Goal: Information Seeking & Learning: Learn about a topic

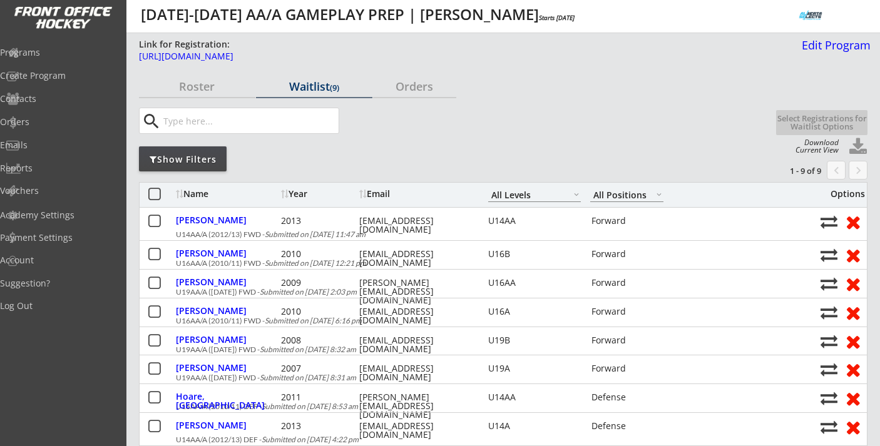
select select ""All Levels""
select select ""All Positions""
click at [61, 54] on div "Programs" at bounding box center [59, 52] width 113 height 9
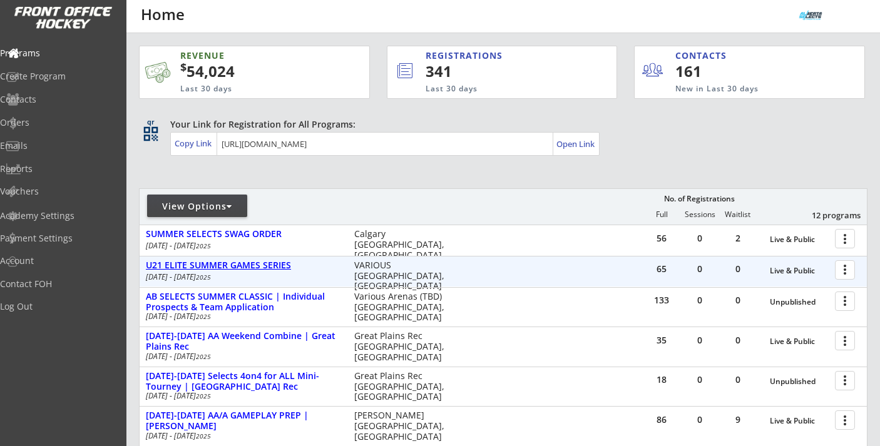
click at [281, 266] on div "U21 ELITE SUMMER GAMES SERIES" at bounding box center [243, 265] width 195 height 11
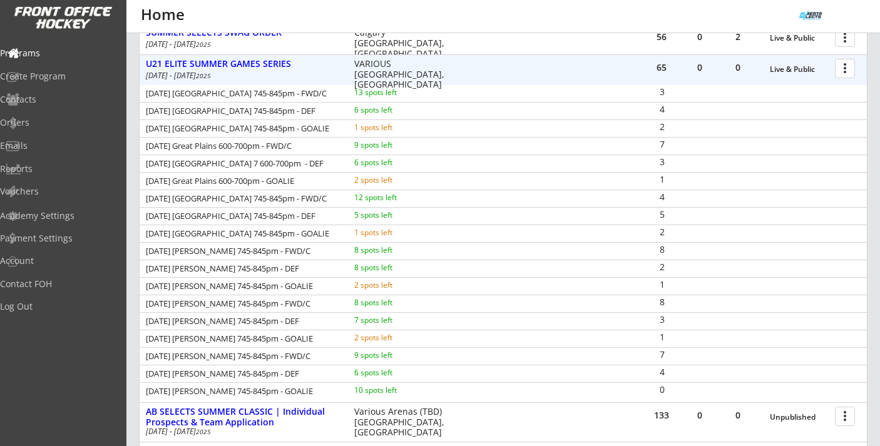
scroll to position [202, 0]
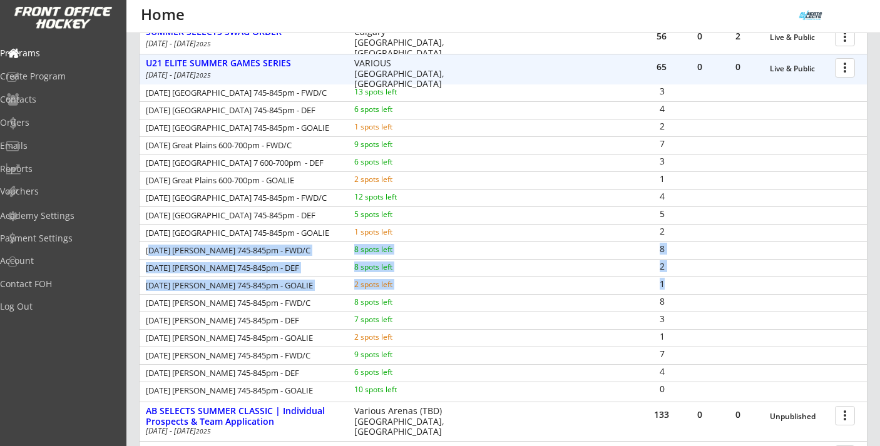
drag, startPoint x: 148, startPoint y: 246, endPoint x: 669, endPoint y: 291, distance: 523.5
click at [669, 291] on div "Mon Aug 11 Great Plains 745-845pm - FWD/C 13 spots left 3 Mon Aug 11 Great Plai…" at bounding box center [504, 242] width 728 height 315
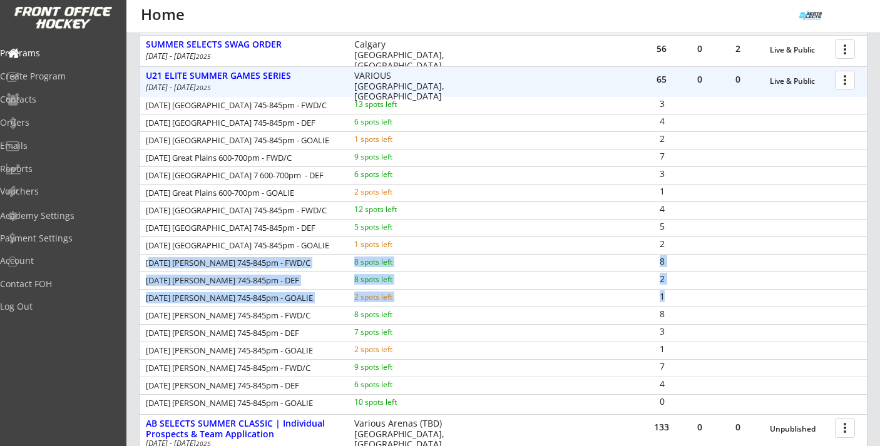
scroll to position [188, 0]
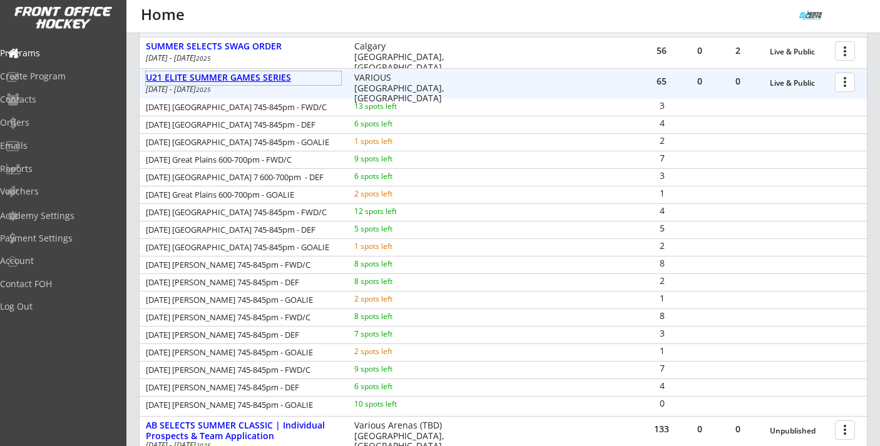
click at [184, 79] on div "U21 ELITE SUMMER GAMES SERIES" at bounding box center [243, 78] width 195 height 11
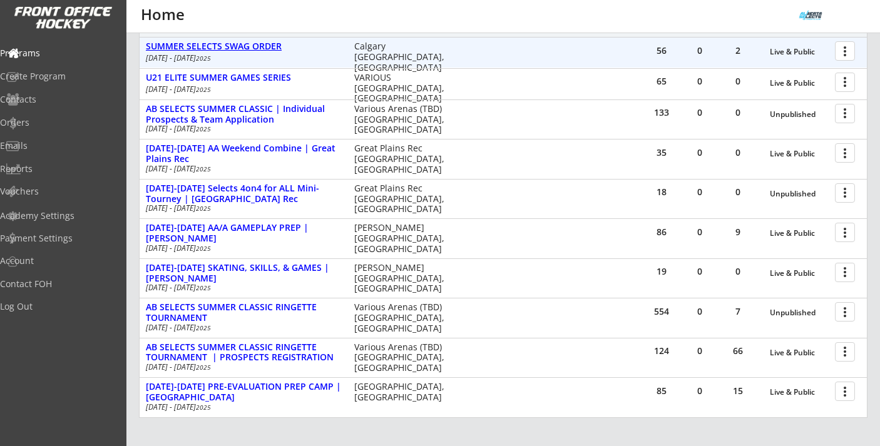
click at [209, 45] on div "SUMMER SELECTS SWAG ORDER" at bounding box center [243, 46] width 195 height 11
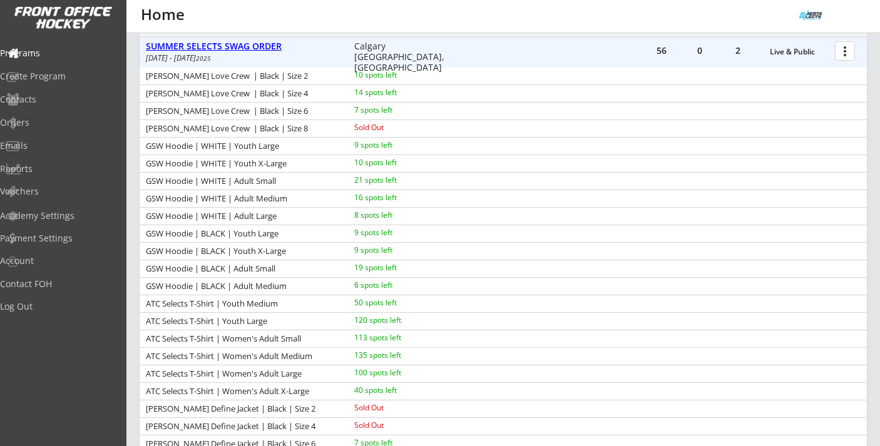
click at [209, 45] on div "SUMMER SELECTS SWAG ORDER" at bounding box center [243, 46] width 195 height 11
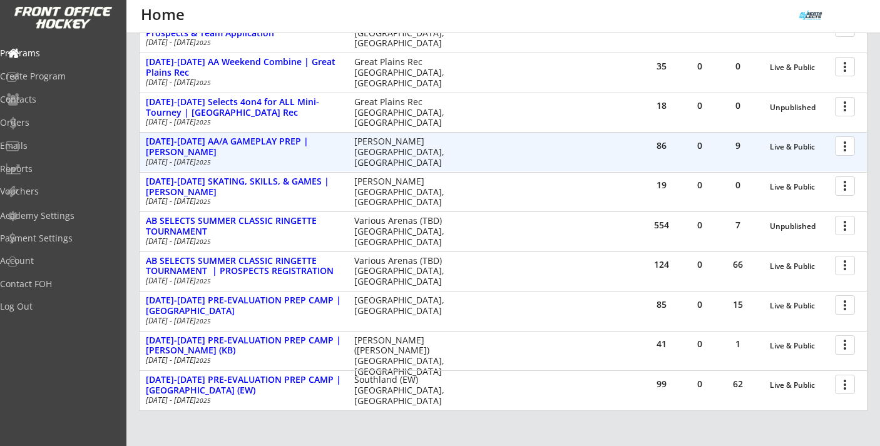
scroll to position [276, 0]
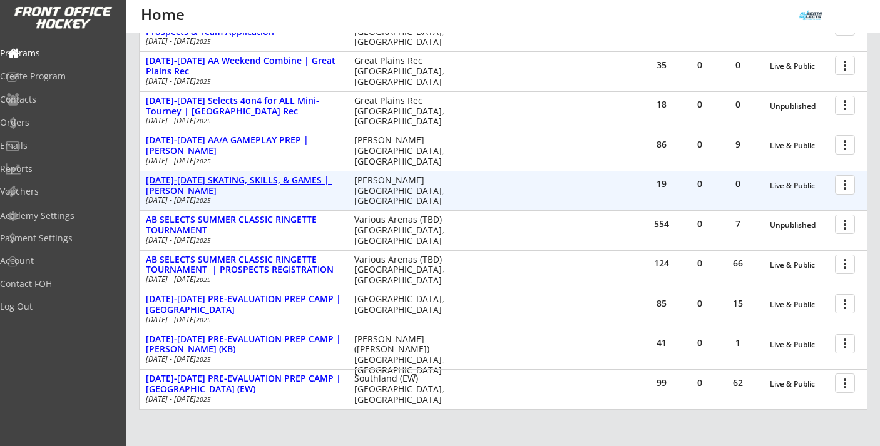
click at [237, 176] on div "[DATE]-[DATE] SKATING, SKILLS, & GAMES | [PERSON_NAME]" at bounding box center [243, 185] width 195 height 21
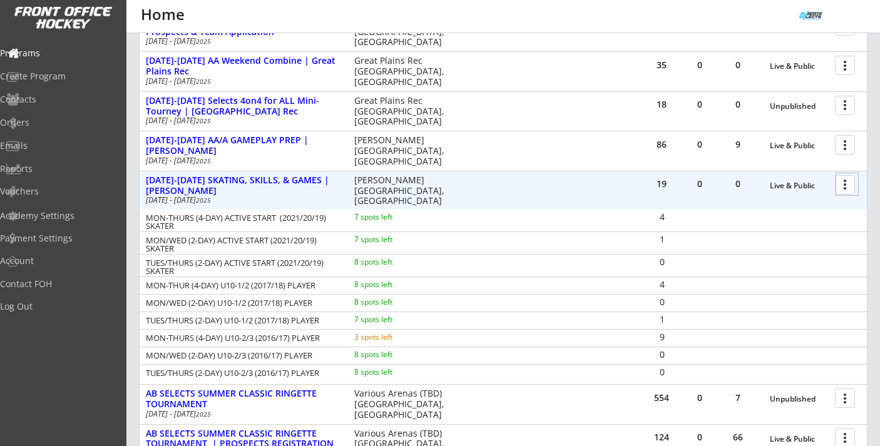
click at [847, 184] on div at bounding box center [848, 184] width 22 height 22
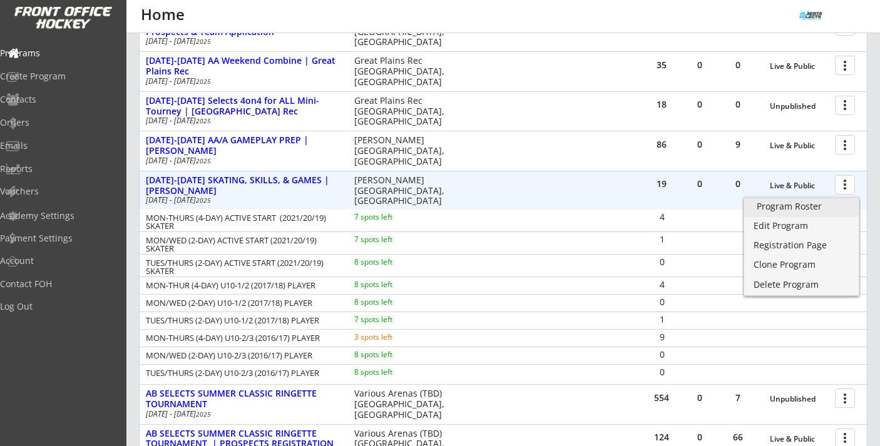
click at [801, 202] on div "Program Roster" at bounding box center [802, 206] width 90 height 9
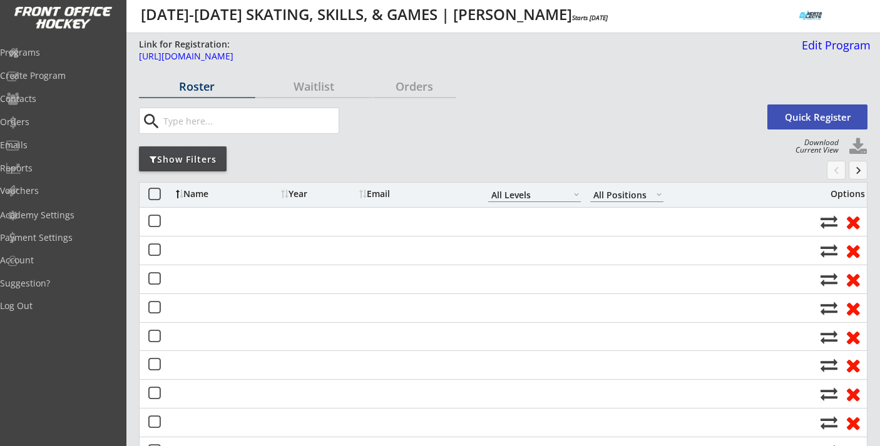
select select ""All Levels""
select select ""All Positions""
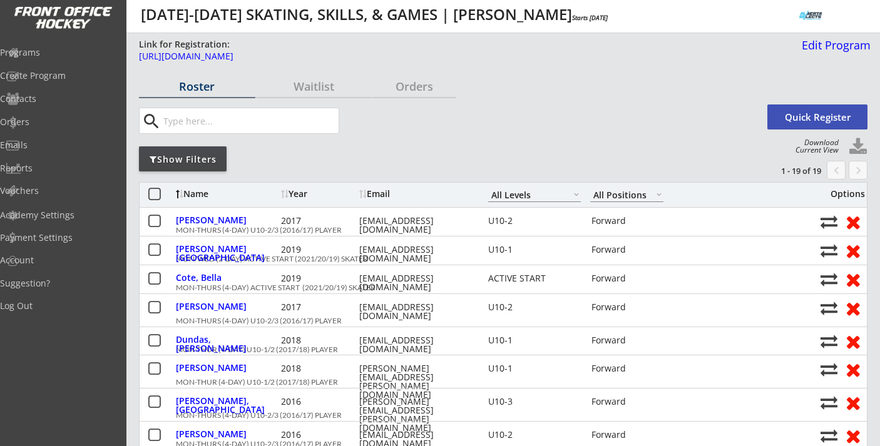
click at [172, 156] on div "Show Filters" at bounding box center [183, 159] width 88 height 13
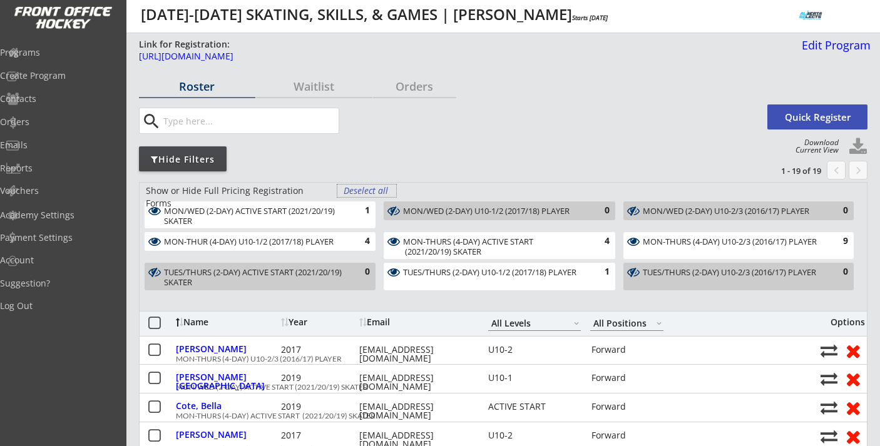
click at [374, 191] on div "Deselect all" at bounding box center [367, 191] width 46 height 13
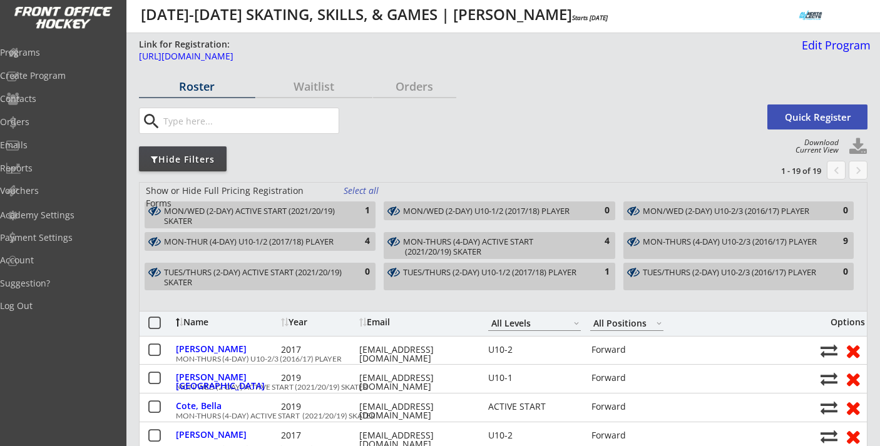
click at [320, 212] on div "MON/WED (2-DAY) ACTIVE START (2021/20/19) SKATER" at bounding box center [253, 216] width 178 height 19
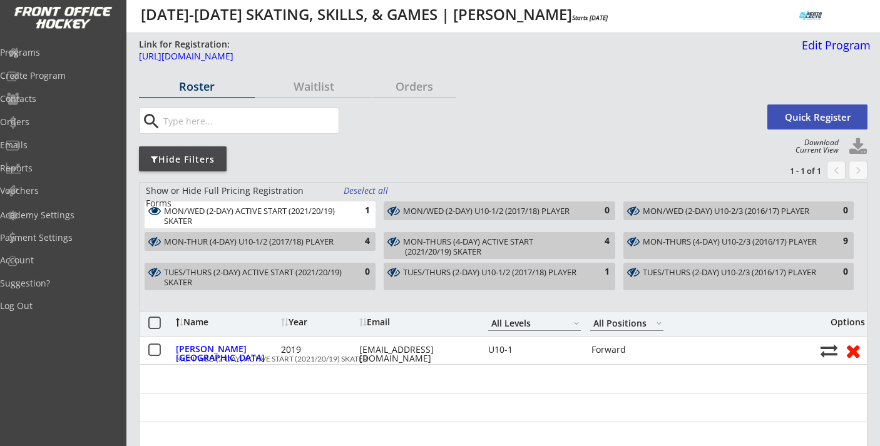
click at [655, 208] on div "MON/WED (2-DAY) U10-2/3 (2016/17) PLAYER" at bounding box center [731, 212] width 177 height 10
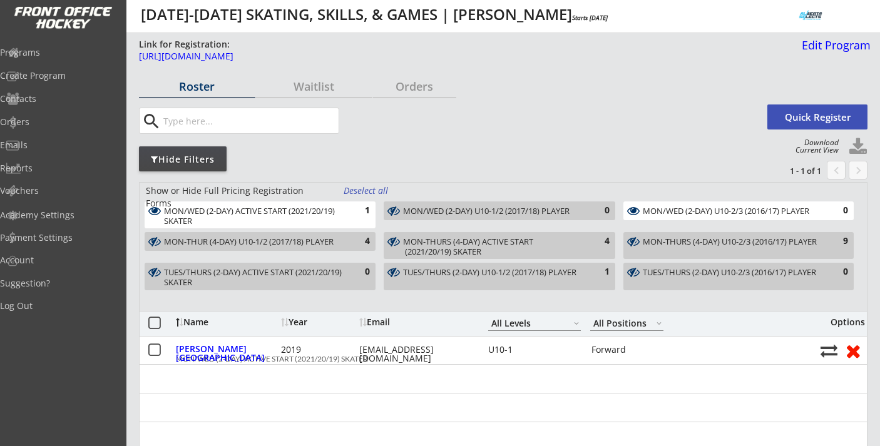
click at [607, 208] on div "0" at bounding box center [597, 211] width 25 height 13
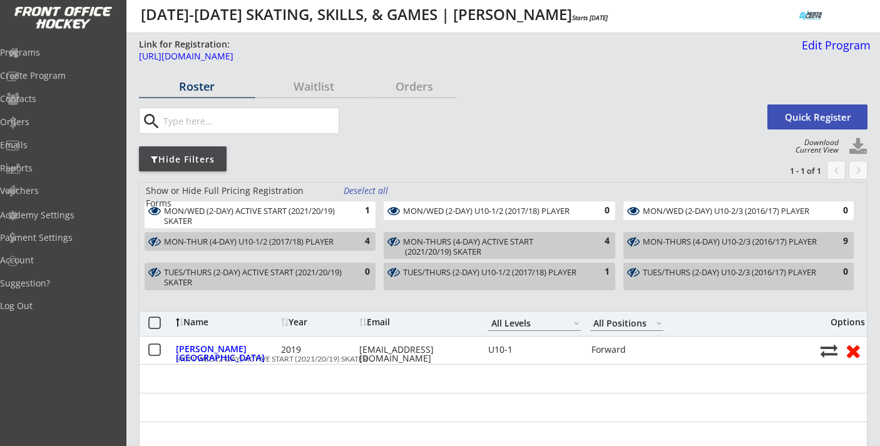
click at [706, 208] on div "MON/WED (2-DAY) U10-2/3 (2016/17) PLAYER" at bounding box center [731, 212] width 177 height 10
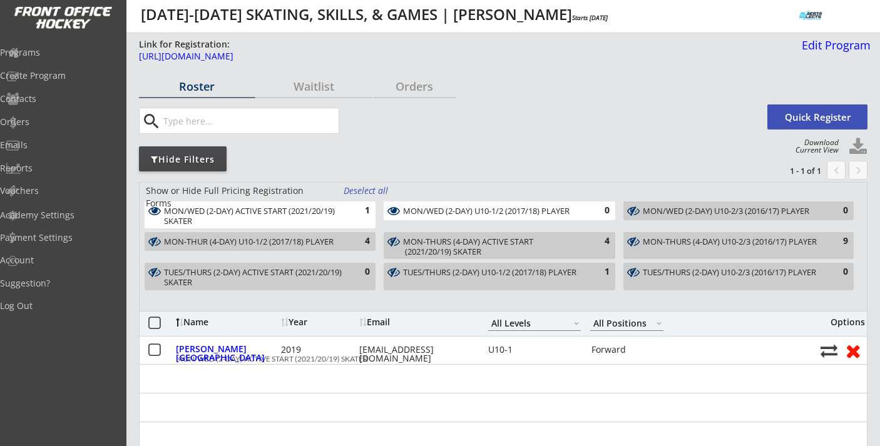
click at [350, 239] on div "4" at bounding box center [357, 241] width 25 height 13
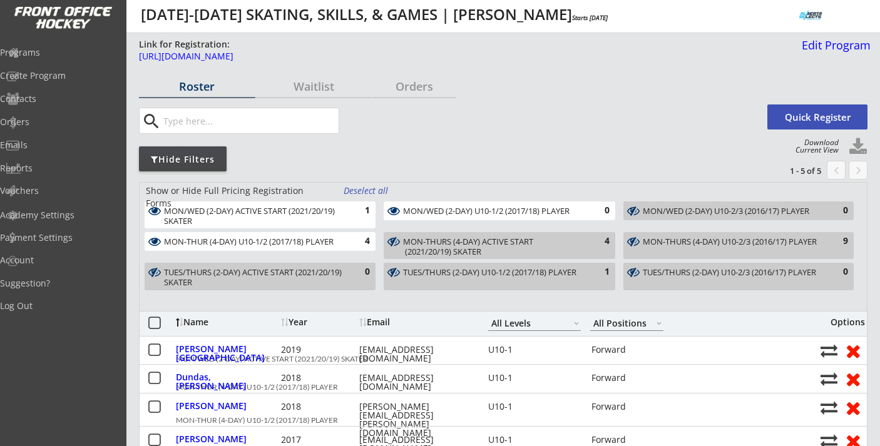
click at [501, 242] on div "MON-THURS (4-DAY) ACTIVE START (2021/20/19) SKATER" at bounding box center [492, 246] width 178 height 19
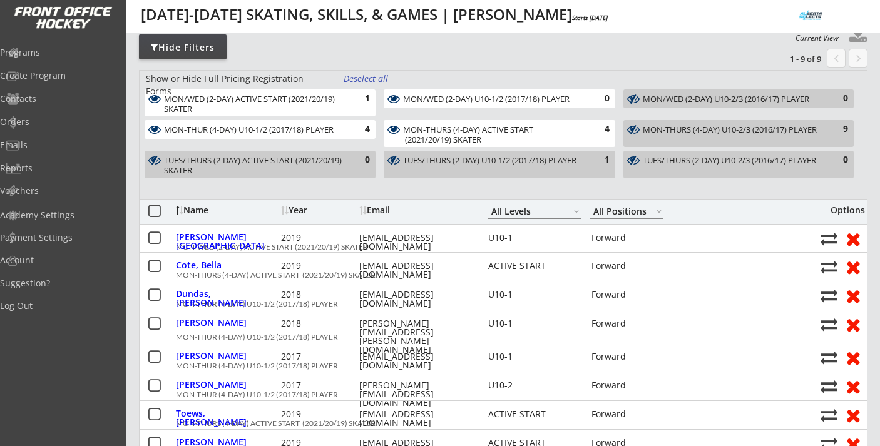
scroll to position [147, 0]
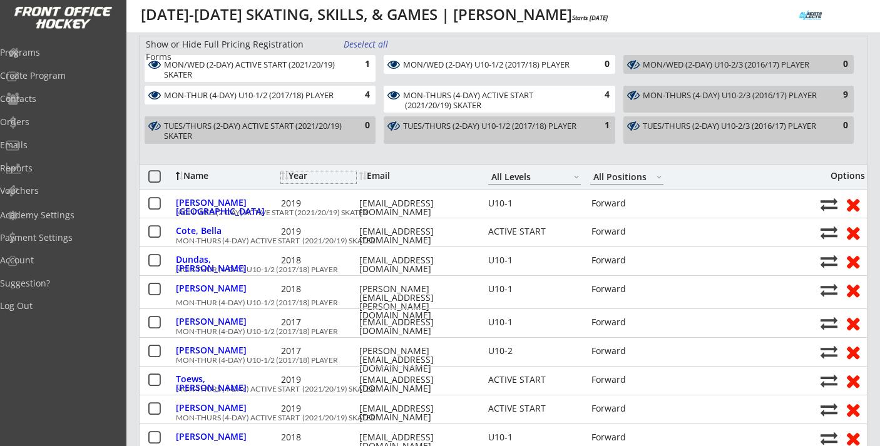
click at [304, 178] on div "Year" at bounding box center [318, 176] width 75 height 9
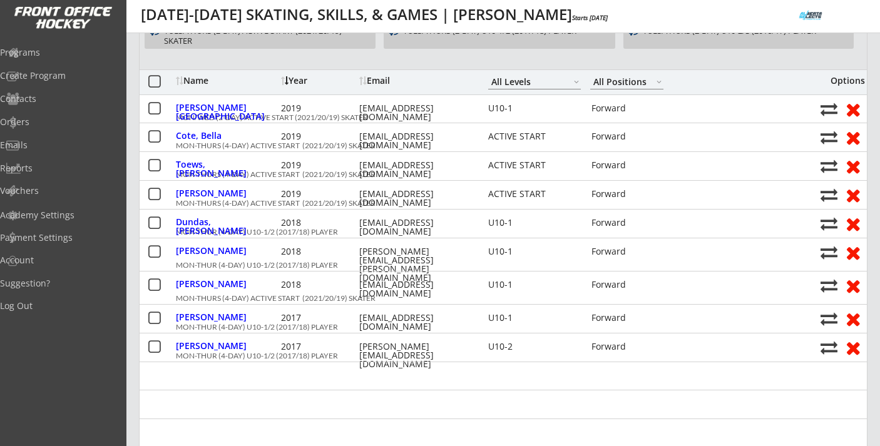
scroll to position [238, 0]
